Goal: Contribute content: Add original content to the website for others to see

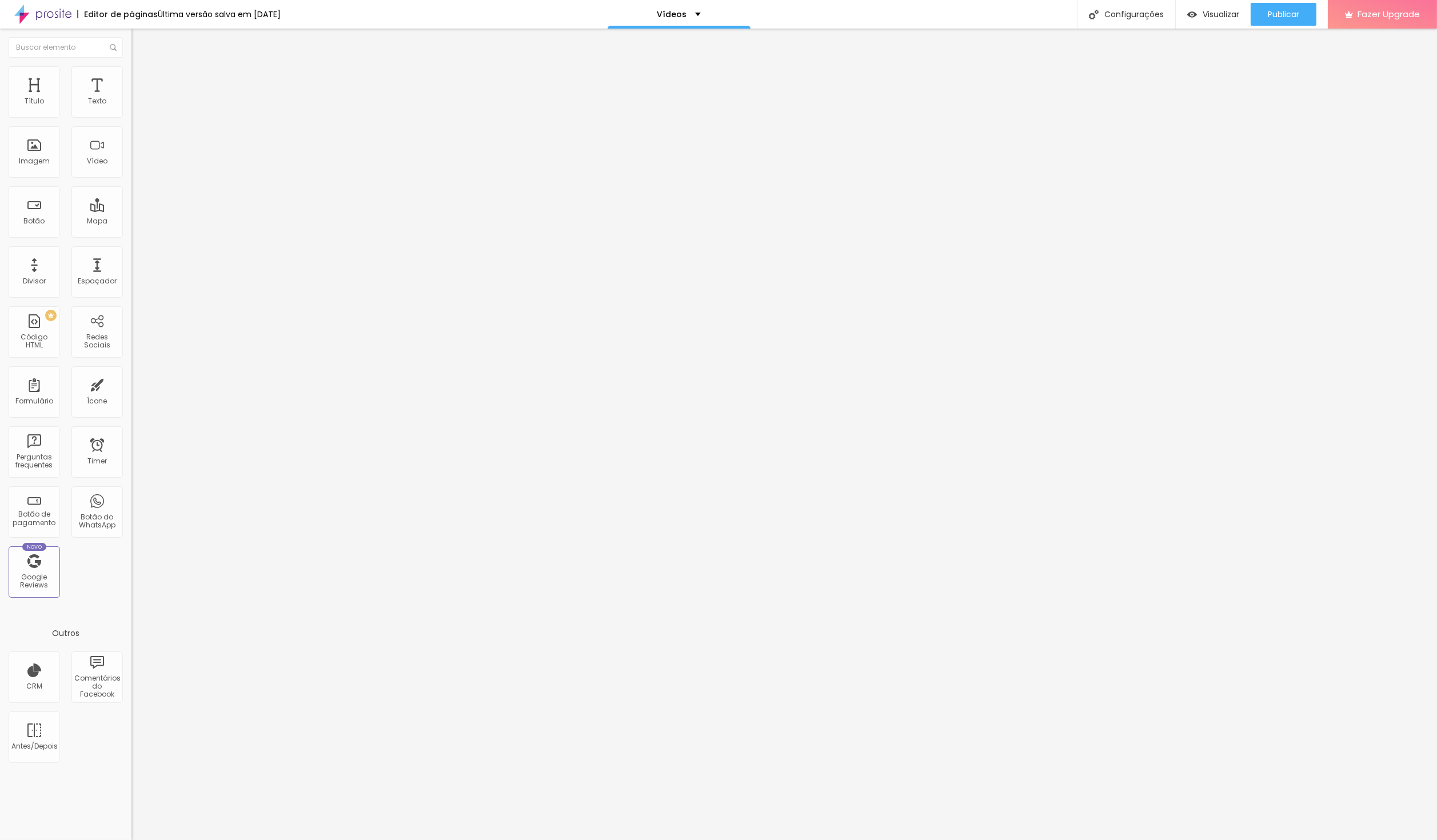
click at [131, 107] on input "[URL][DOMAIN_NAME]" at bounding box center [200, 102] width 137 height 12
drag, startPoint x: 115, startPoint y: 129, endPoint x: -33, endPoint y: 129, distance: 148.0
click at [0, 129] on html "Editor de páginas Última versão salva em [DATE] Vídeos Configurações Configuraç…" at bounding box center [718, 420] width 1437 height 840
click at [131, 171] on span "4:3 Standard" at bounding box center [155, 166] width 46 height 10
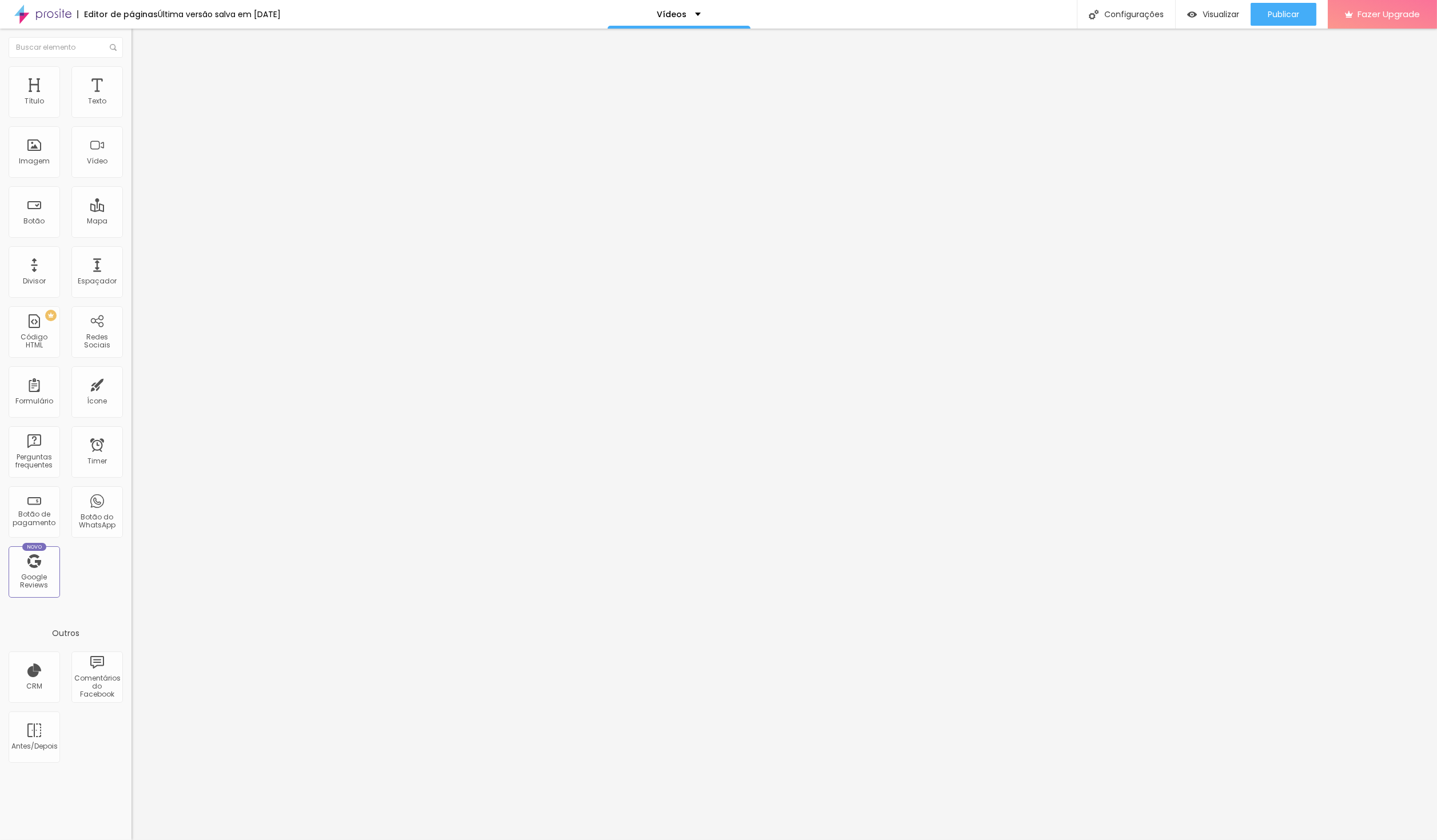
click at [131, 184] on span "Wide" at bounding box center [140, 179] width 18 height 10
click at [131, 195] on span "Standard" at bounding box center [148, 190] width 34 height 10
click at [131, 184] on span "Wide" at bounding box center [140, 179] width 18 height 10
click at [131, 171] on span "4:3 Standard" at bounding box center [155, 166] width 46 height 10
click at [131, 184] on span "Wide" at bounding box center [140, 179] width 18 height 10
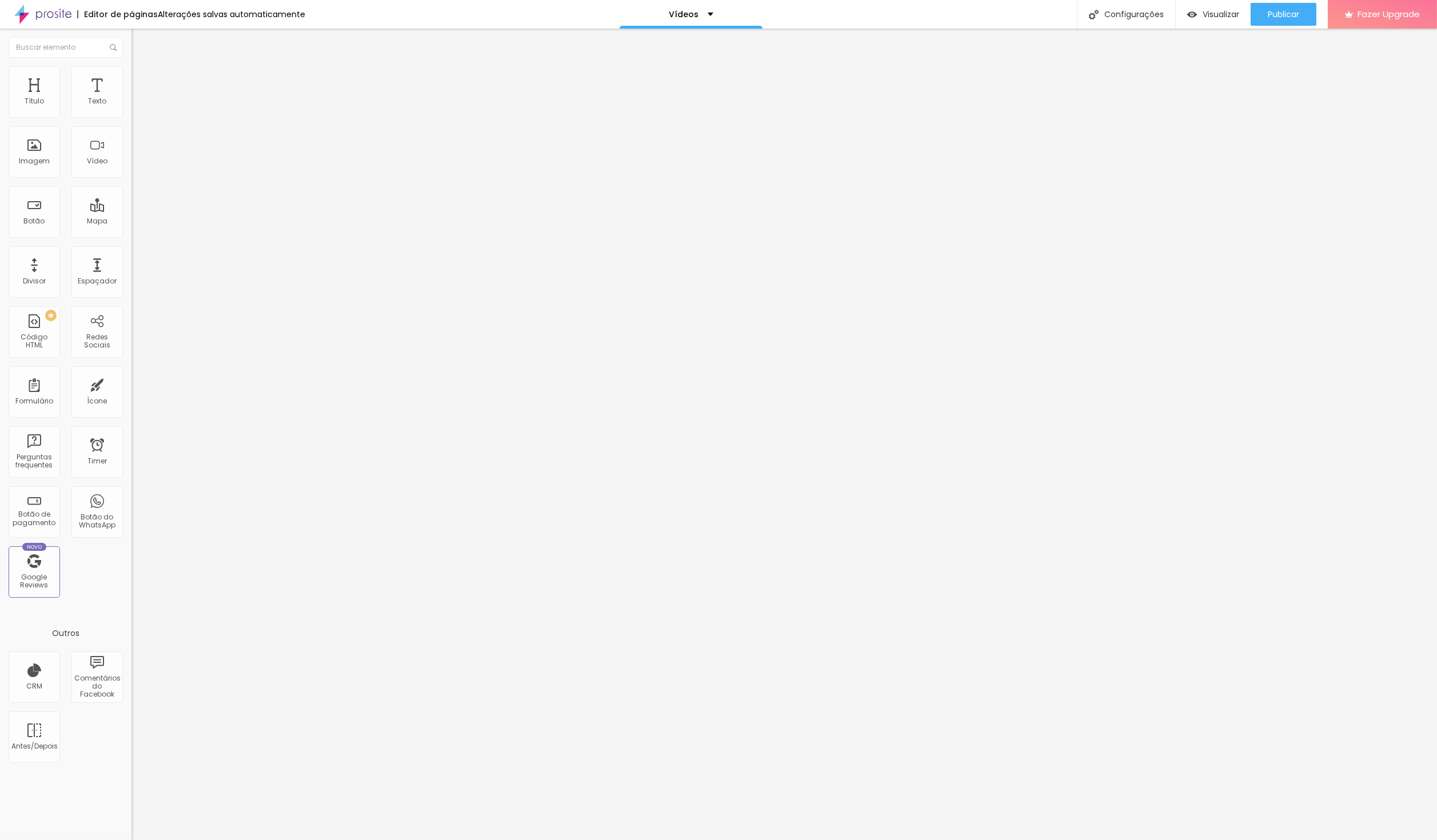
click at [131, 171] on span "4:3 Standard" at bounding box center [155, 166] width 46 height 10
click at [131, 184] on span "Wide" at bounding box center [140, 179] width 18 height 10
click at [131, 171] on span "4:3 Standard" at bounding box center [155, 166] width 46 height 10
click at [131, 183] on div "Wide 16:9" at bounding box center [197, 180] width 131 height 7
click at [131, 171] on span "4:3 Standard" at bounding box center [155, 166] width 46 height 10
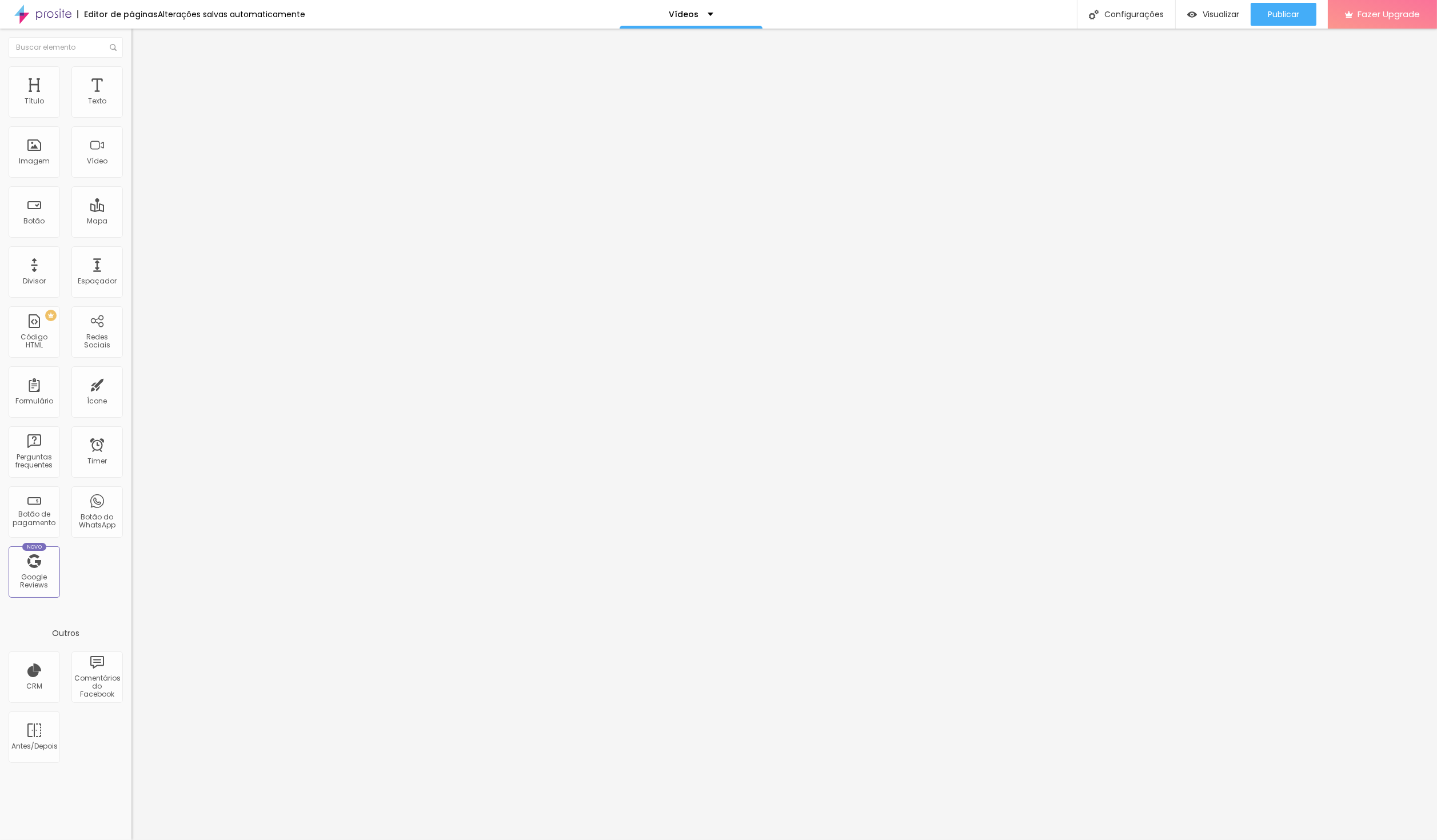
click at [131, 183] on div "Wide 16:9" at bounding box center [197, 180] width 131 height 7
click at [131, 107] on input "[URL][DOMAIN_NAME]" at bounding box center [200, 102] width 137 height 12
click at [131, 171] on span "16:9 Wide" at bounding box center [148, 166] width 33 height 10
click at [131, 194] on div "Standard 4:3" at bounding box center [197, 191] width 131 height 7
click at [131, 171] on span "16:9 Wide" at bounding box center [148, 166] width 33 height 10
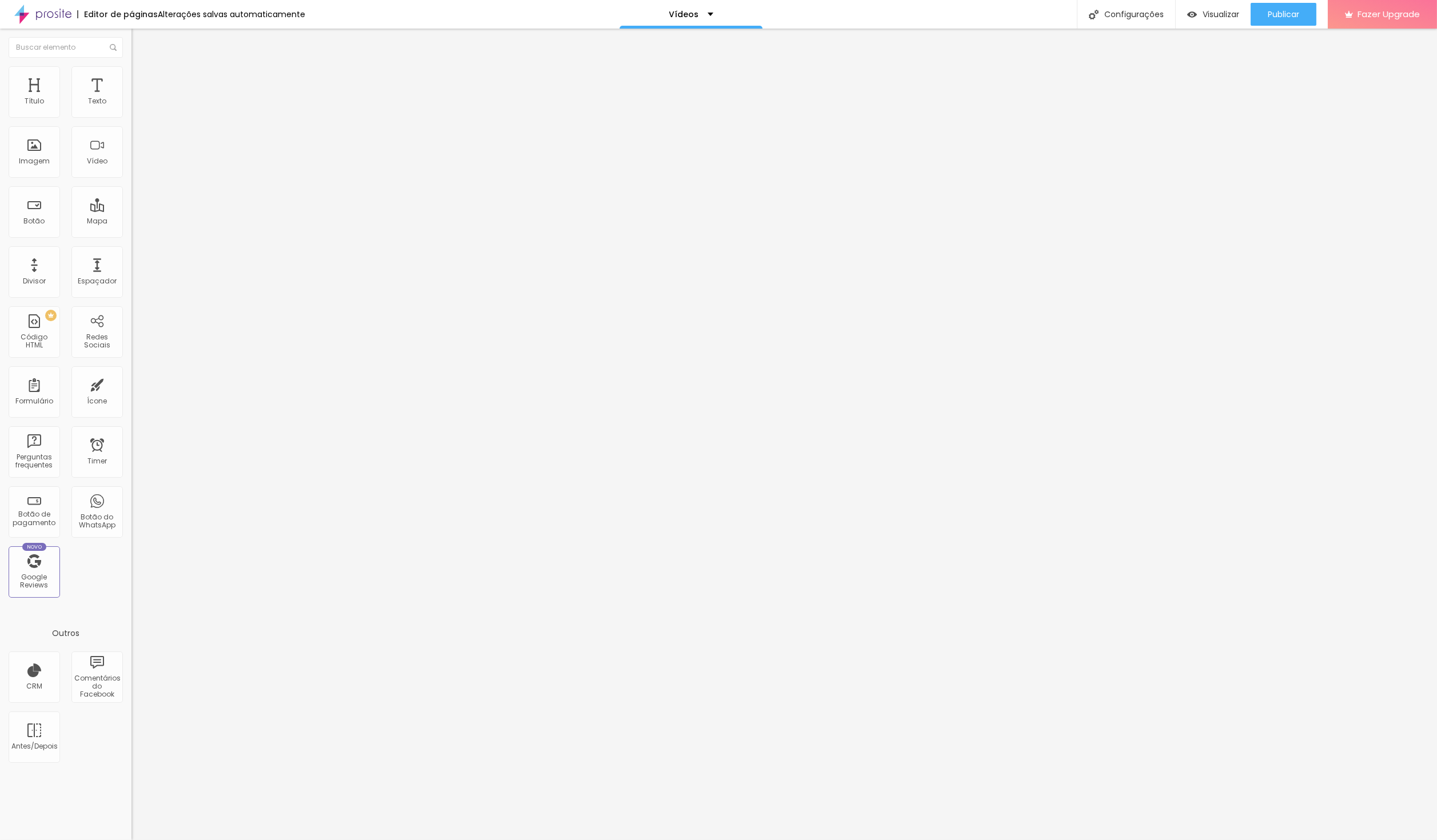
click at [131, 195] on span "Standard" at bounding box center [148, 190] width 34 height 10
click at [131, 171] on span "16:9 Wide" at bounding box center [148, 166] width 33 height 10
click at [131, 195] on span "Standard" at bounding box center [148, 190] width 34 height 10
click at [131, 171] on span "16:9 Wide" at bounding box center [148, 166] width 33 height 10
click at [131, 195] on span "Standard" at bounding box center [148, 190] width 34 height 10
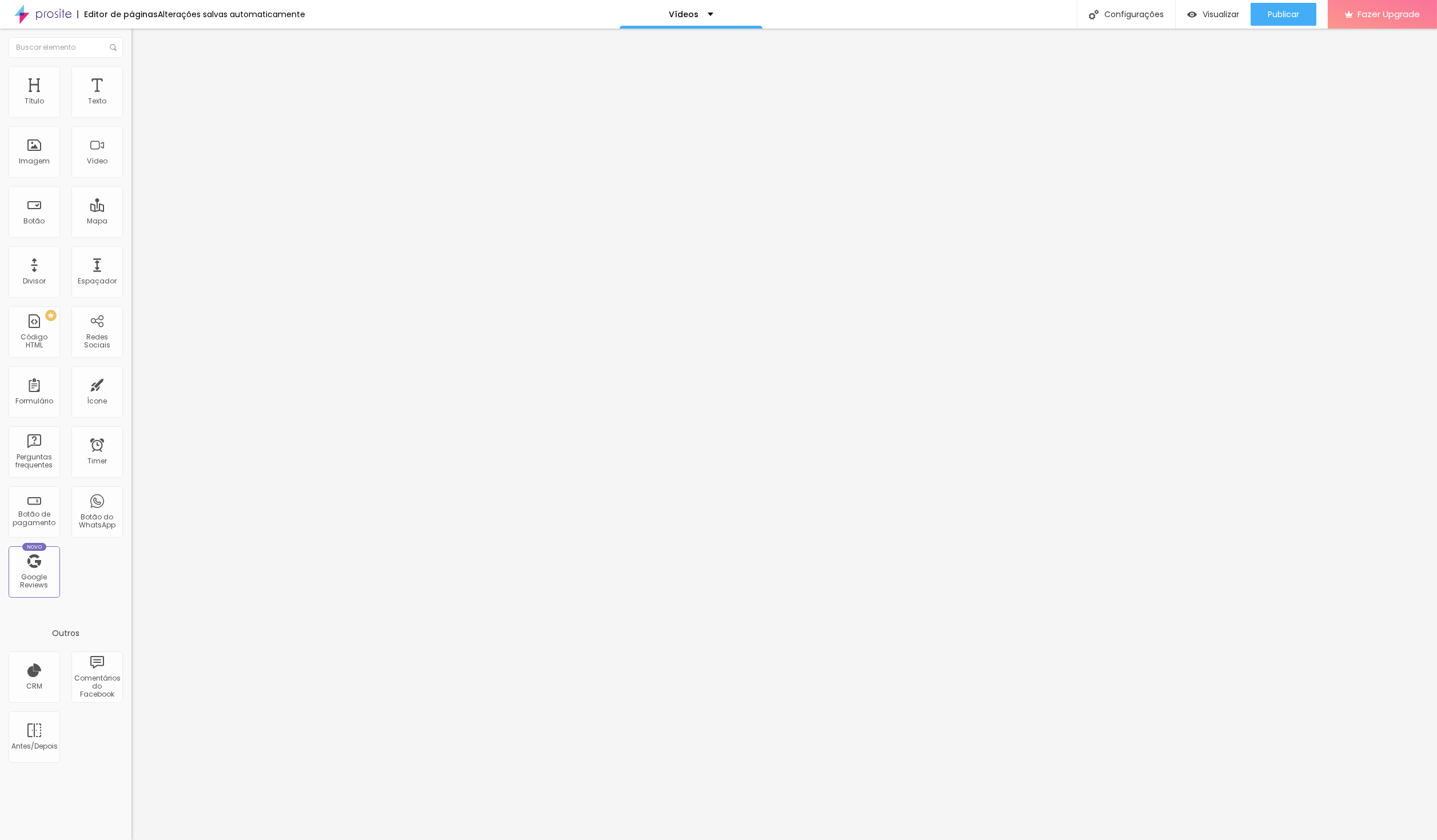
click at [131, 171] on span "16:9 Wide" at bounding box center [148, 166] width 33 height 10
click at [131, 195] on span "Standard" at bounding box center [148, 190] width 34 height 10
click at [142, 77] on span "Estilo" at bounding box center [151, 74] width 18 height 10
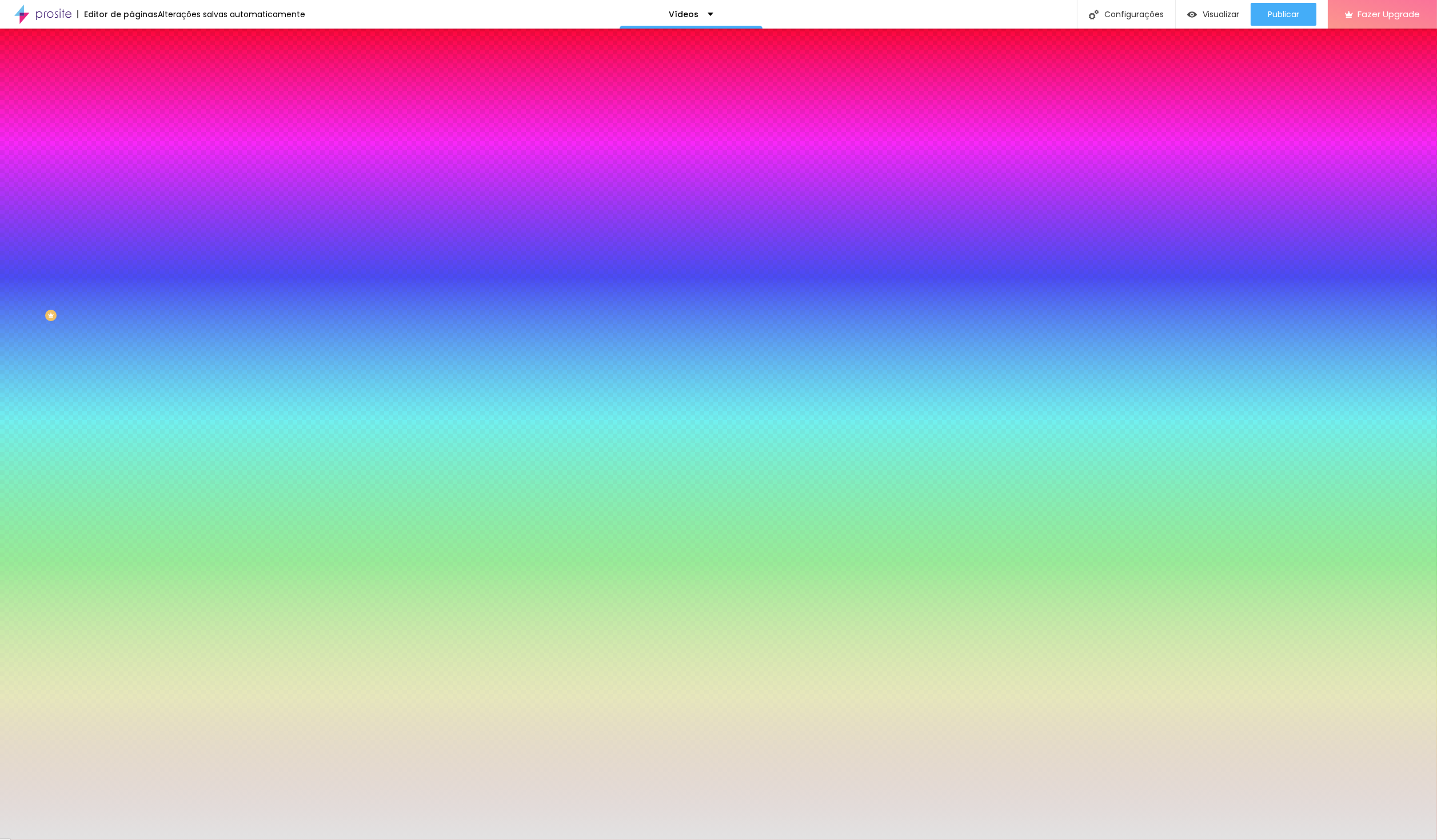
click at [131, 156] on div at bounding box center [197, 156] width 131 height 0
type input "#FFFFFF"
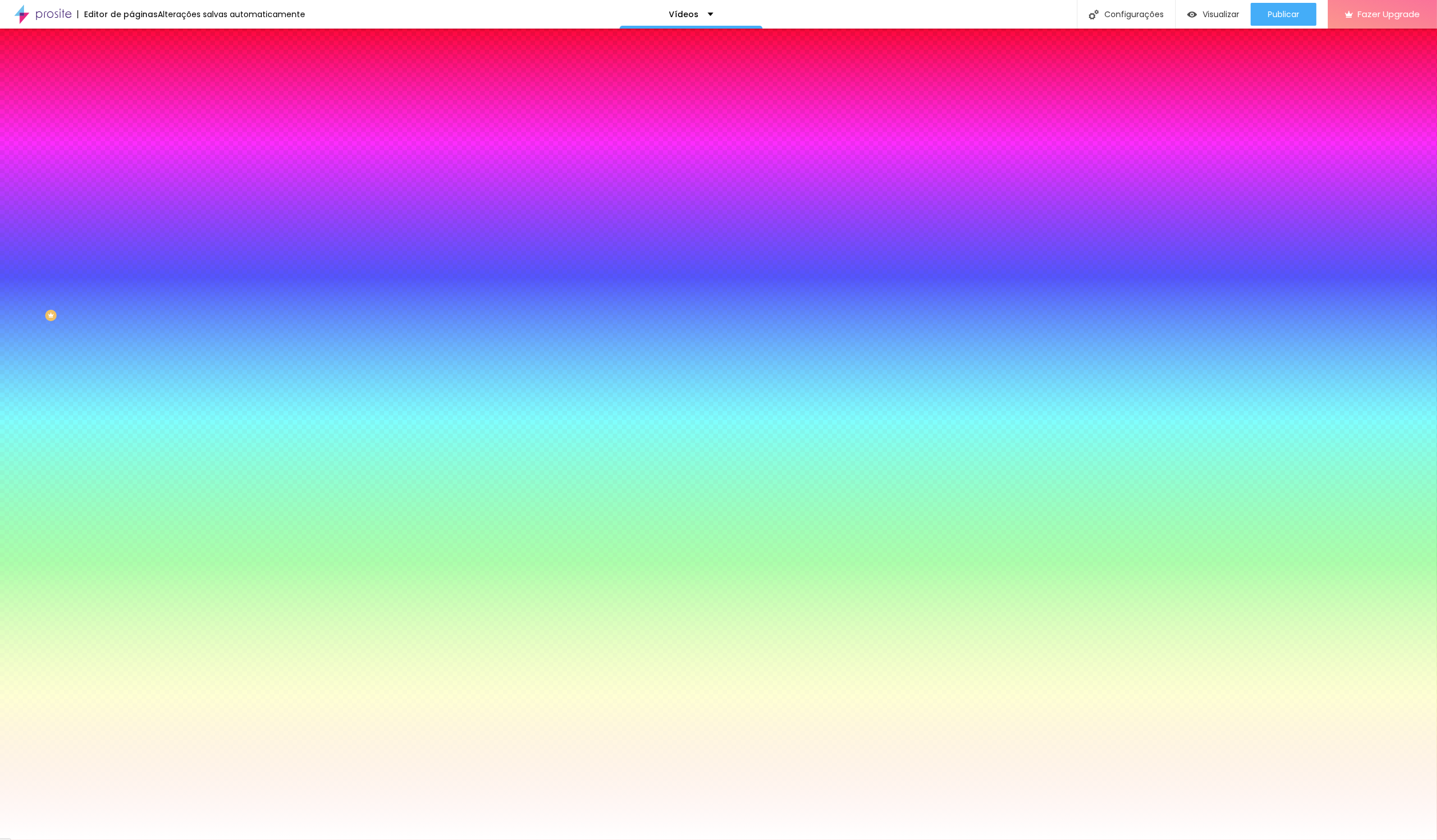
drag, startPoint x: 18, startPoint y: 222, endPoint x: 25, endPoint y: 210, distance: 13.9
click at [131, 167] on div "Cor de fundo Voltar ao padrão #FFFFFF" at bounding box center [197, 151] width 131 height 32
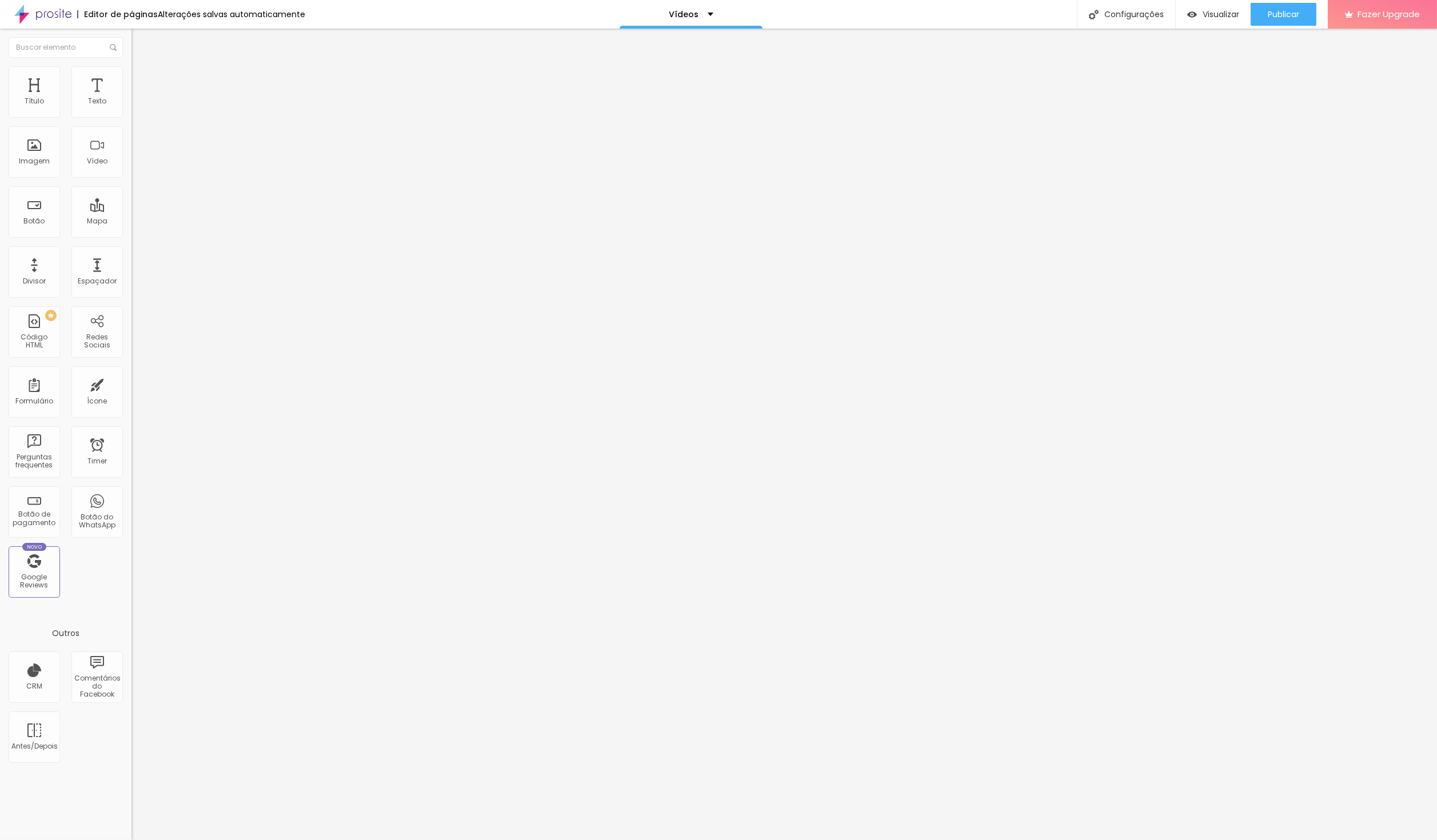
paste input "[URL][DOMAIN_NAME]"
type input "[URL][DOMAIN_NAME]"
click at [1277, 14] on span "Publicar" at bounding box center [1284, 14] width 32 height 9
